Goal: Task Accomplishment & Management: Manage account settings

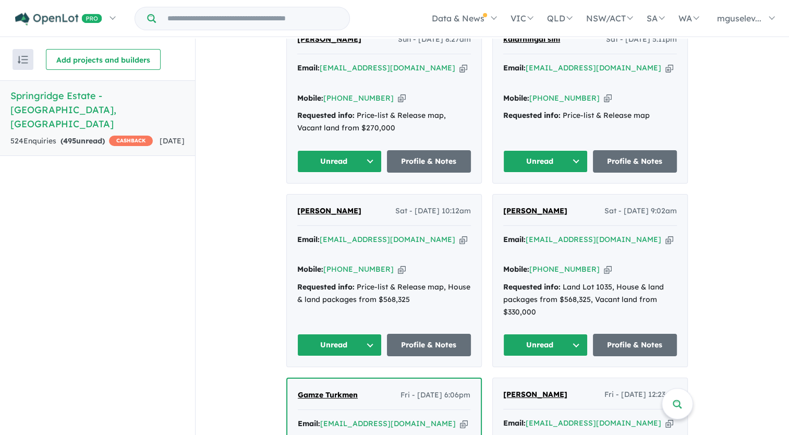
scroll to position [744, 0]
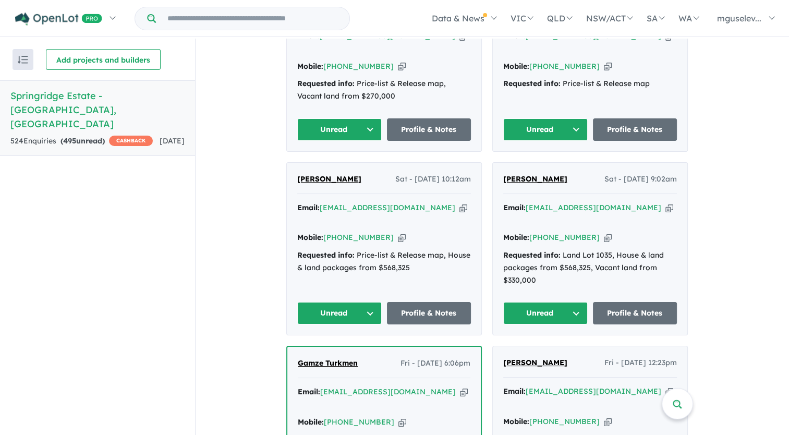
click at [665, 202] on icon "button" at bounding box center [669, 207] width 8 height 11
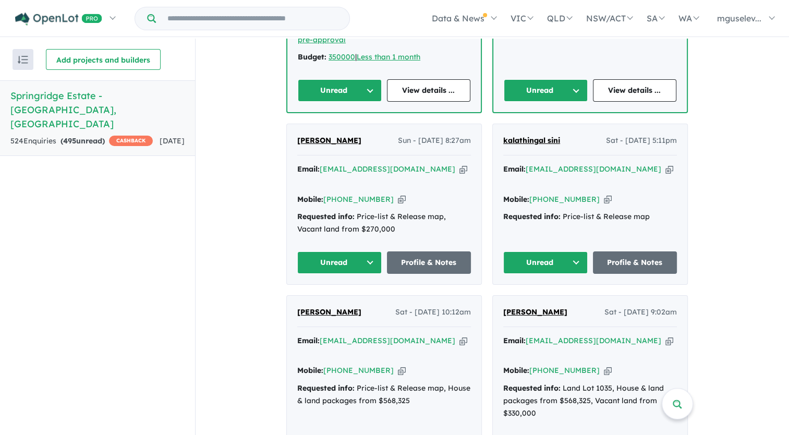
scroll to position [588, 0]
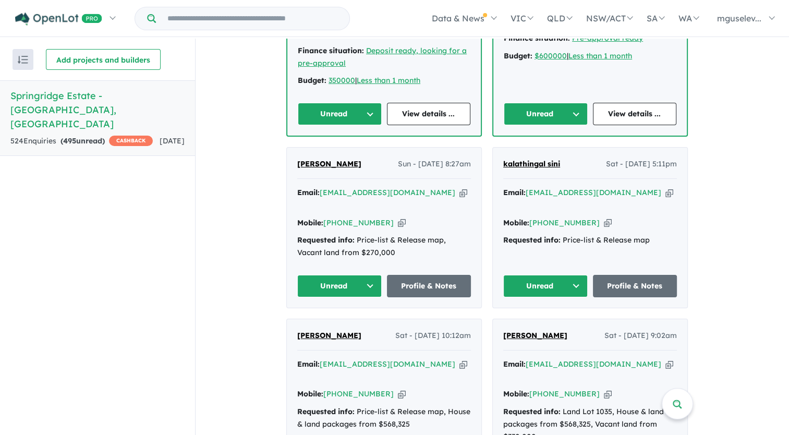
click at [459, 187] on icon "button" at bounding box center [463, 192] width 8 height 11
click at [433, 275] on link "Profile & Notes" at bounding box center [429, 286] width 84 height 22
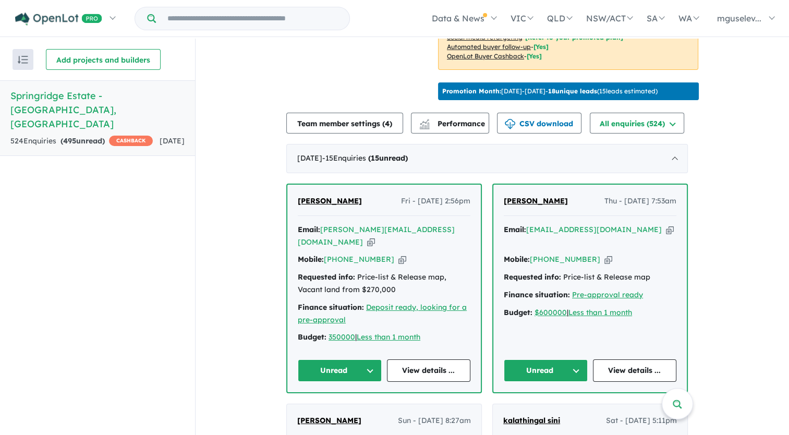
scroll to position [417, 0]
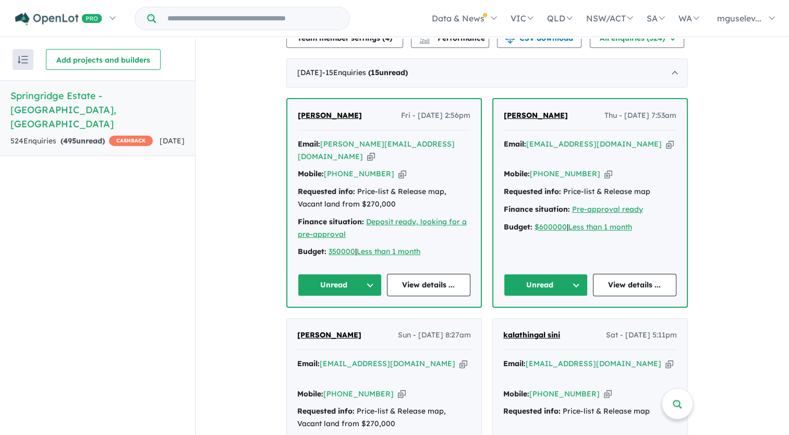
click at [666, 148] on icon "button" at bounding box center [670, 144] width 8 height 11
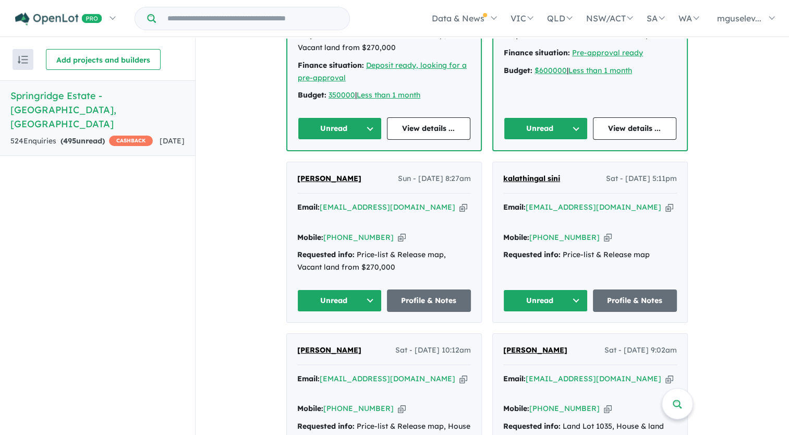
scroll to position [313, 0]
